Goal: Task Accomplishment & Management: Use online tool/utility

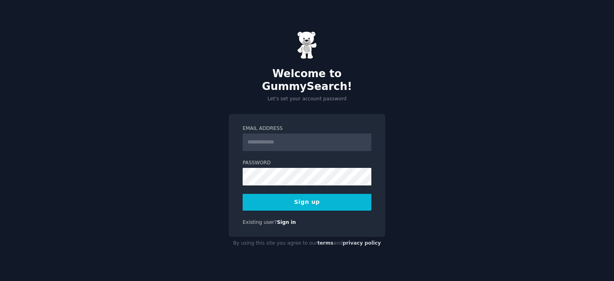
click at [273, 138] on input "Email Address" at bounding box center [307, 143] width 129 height 18
type input "**********"
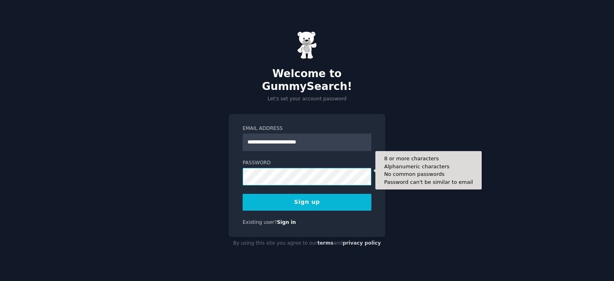
click at [243, 194] on button "Sign up" at bounding box center [307, 202] width 129 height 17
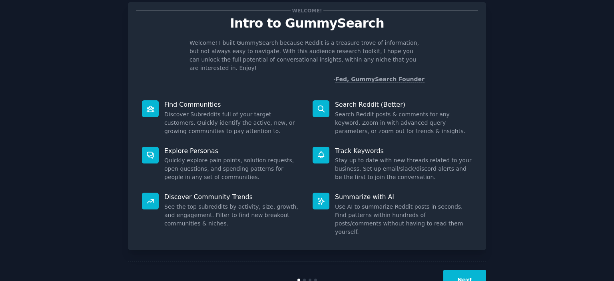
scroll to position [32, 0]
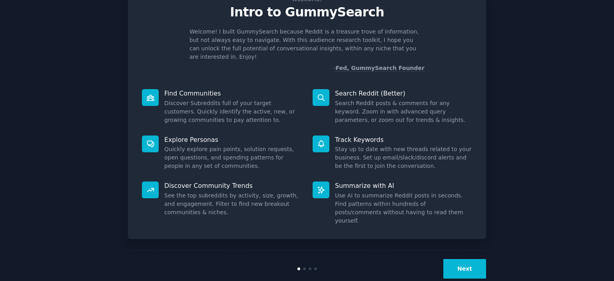
click at [464, 259] on button "Next" at bounding box center [464, 269] width 43 height 20
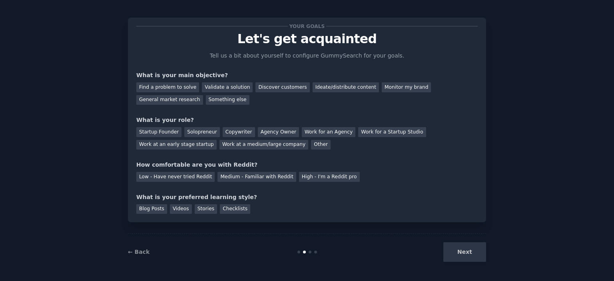
click at [464, 255] on div "Next" at bounding box center [427, 252] width 120 height 20
click at [464, 250] on div "Next" at bounding box center [427, 252] width 120 height 20
click at [463, 247] on div "Next" at bounding box center [427, 252] width 120 height 20
click at [461, 246] on div "Next" at bounding box center [427, 252] width 120 height 20
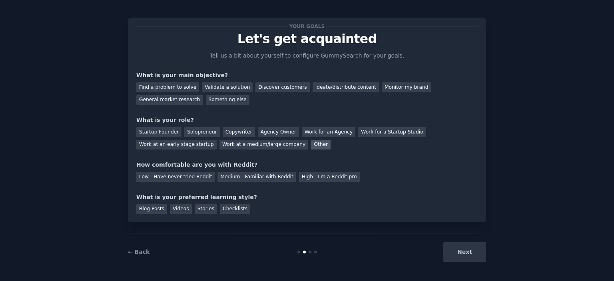
click at [311, 143] on div "Other" at bounding box center [321, 145] width 20 height 10
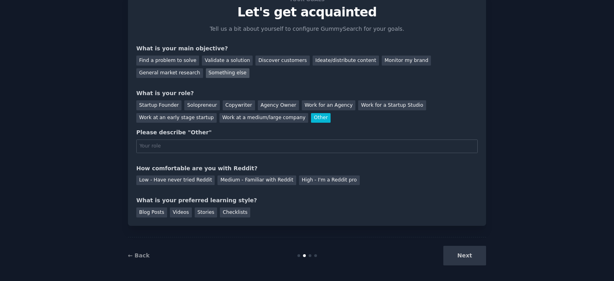
click at [206, 72] on div "Something else" at bounding box center [228, 73] width 44 height 10
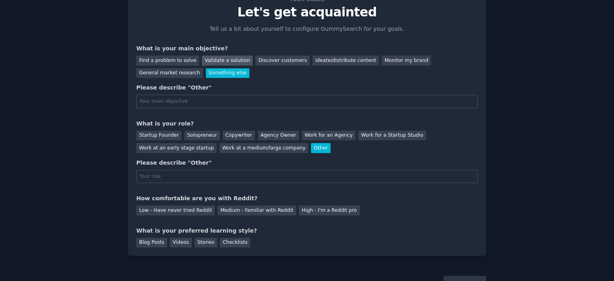
click at [232, 62] on div "Validate a solution" at bounding box center [227, 61] width 51 height 10
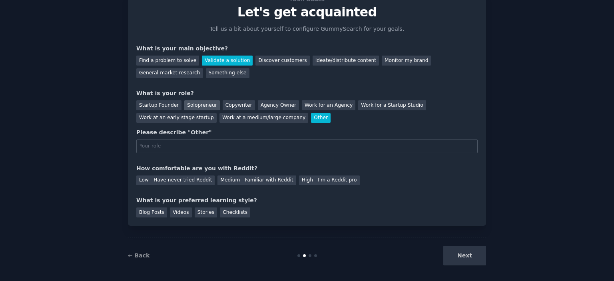
click at [198, 106] on div "Solopreneur" at bounding box center [201, 105] width 35 height 10
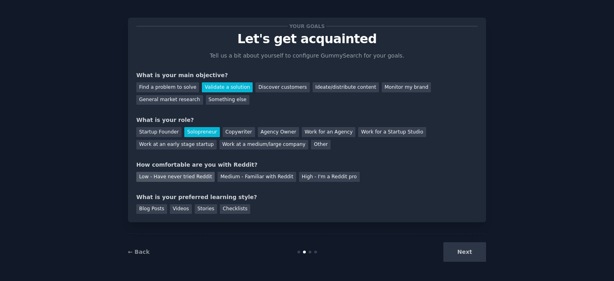
click at [168, 177] on div "Low - Have never tried Reddit" at bounding box center [175, 177] width 78 height 10
click at [177, 208] on div "Videos" at bounding box center [181, 209] width 22 height 10
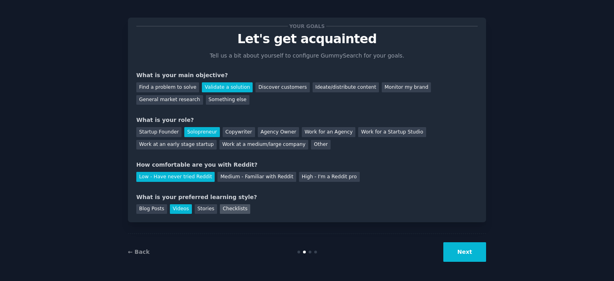
click at [220, 209] on div "Checklists" at bounding box center [235, 209] width 30 height 10
click at [184, 207] on div "Videos" at bounding box center [181, 209] width 22 height 10
click at [470, 257] on button "Next" at bounding box center [464, 252] width 43 height 20
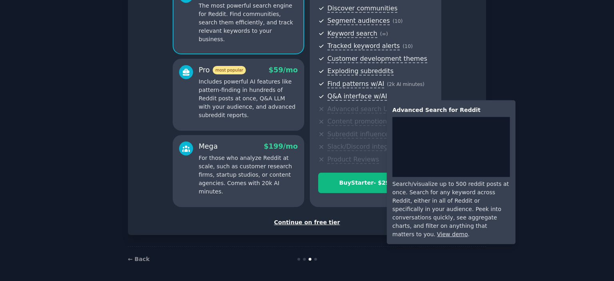
scroll to position [91, 0]
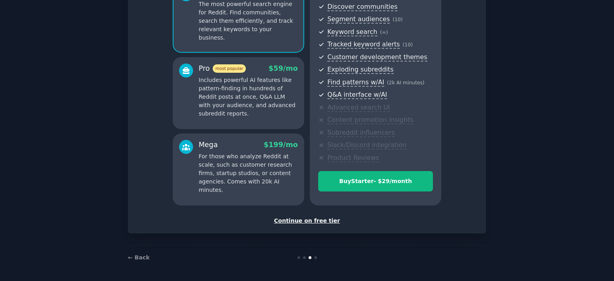
click at [293, 219] on div "Continue on free tier" at bounding box center [306, 221] width 341 height 8
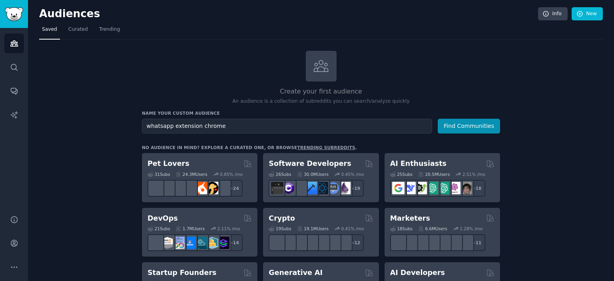
type input "whatsapp extension chrome"
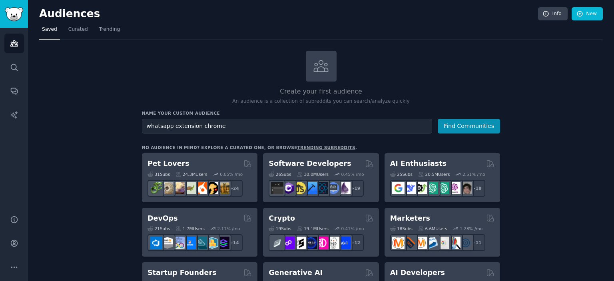
click at [438, 119] on button "Find Communities" at bounding box center [469, 126] width 62 height 15
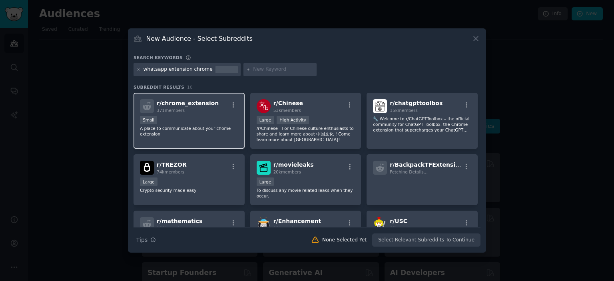
click at [203, 102] on span "r/ chrome_extension" at bounding box center [188, 103] width 62 height 6
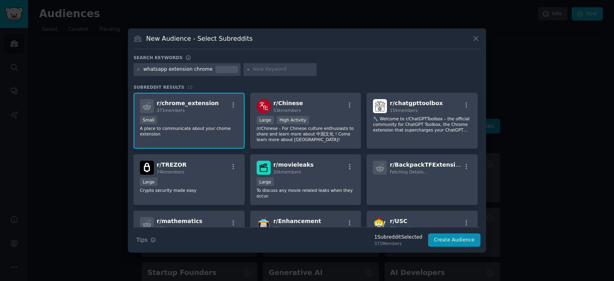
click at [258, 72] on input "text" at bounding box center [283, 69] width 61 height 7
type input "whatsapp"
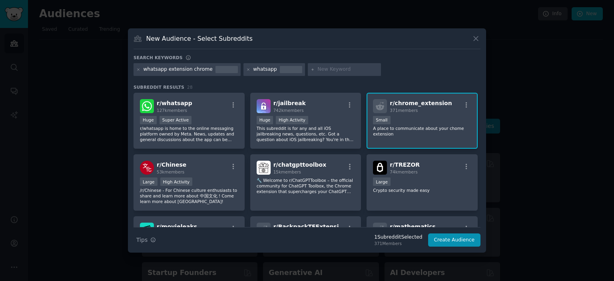
click at [407, 126] on p "A place to communicate about your chome extension" at bounding box center [422, 131] width 98 height 11
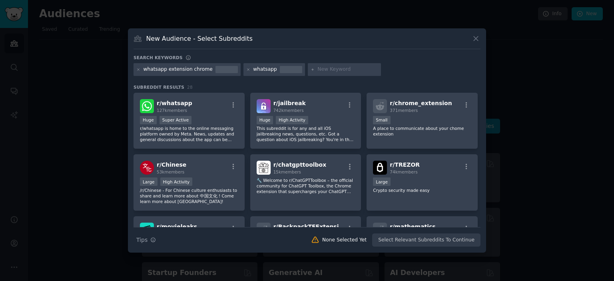
click at [420, 240] on div "Search Tips Tips None Selected Yet Select Relevant Subreddits To Continue" at bounding box center [307, 237] width 347 height 20
click at [411, 116] on div "Small" at bounding box center [422, 121] width 98 height 10
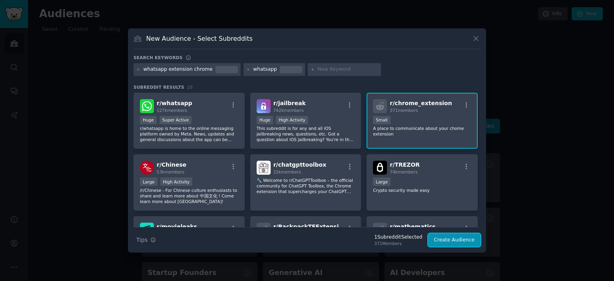
click at [454, 238] on button "Create Audience" at bounding box center [454, 240] width 53 height 14
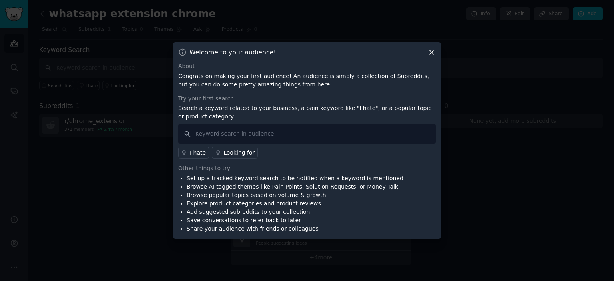
click at [430, 53] on icon at bounding box center [431, 52] width 8 height 8
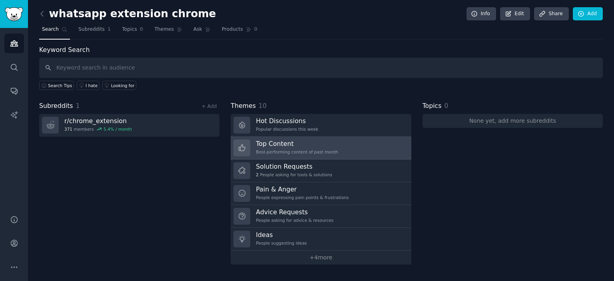
click at [286, 141] on h3 "Top Content" at bounding box center [297, 144] width 82 height 8
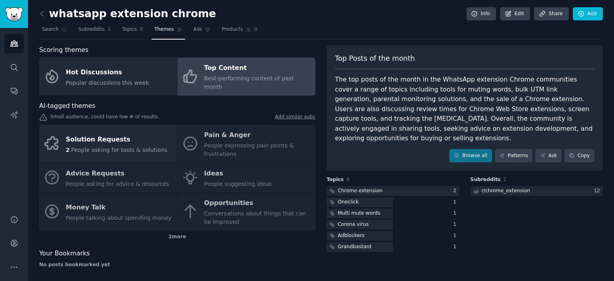
click at [230, 140] on div "Solution Requests 2 People asking for tools & solutions Pain & Anger People exp…" at bounding box center [177, 178] width 276 height 106
click at [224, 134] on div "Solution Requests 2 People asking for tools & solutions Pain & Anger People exp…" at bounding box center [177, 178] width 276 height 106
click at [479, 149] on link "Browse all" at bounding box center [470, 156] width 43 height 14
